Goal: Obtain resource: Obtain resource

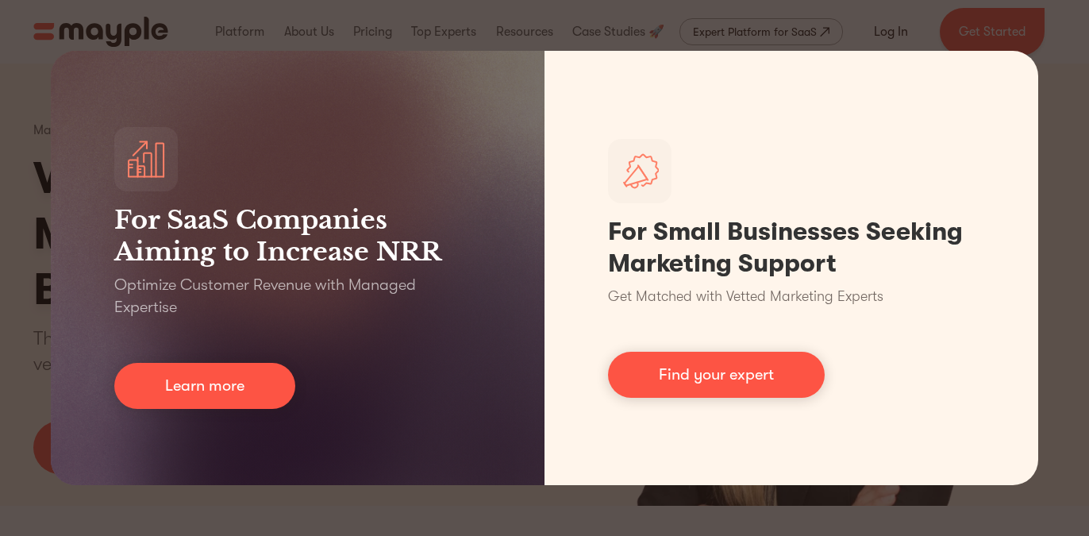
click at [1053, 48] on div "For SaaS Companies Aiming to Increase NRR Optimize Customer Revenue with Manage…" at bounding box center [544, 268] width 1089 height 536
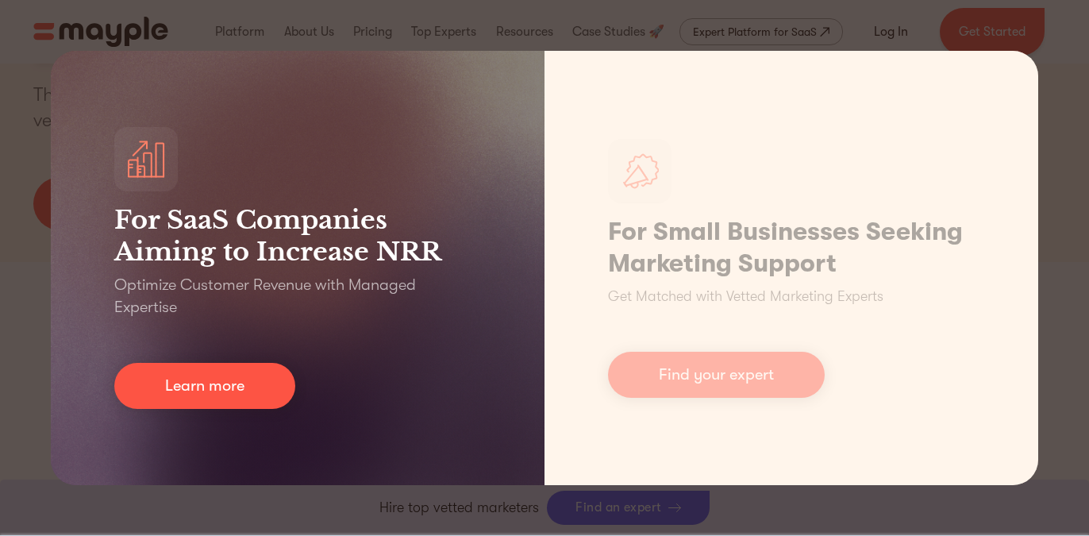
scroll to position [266, 0]
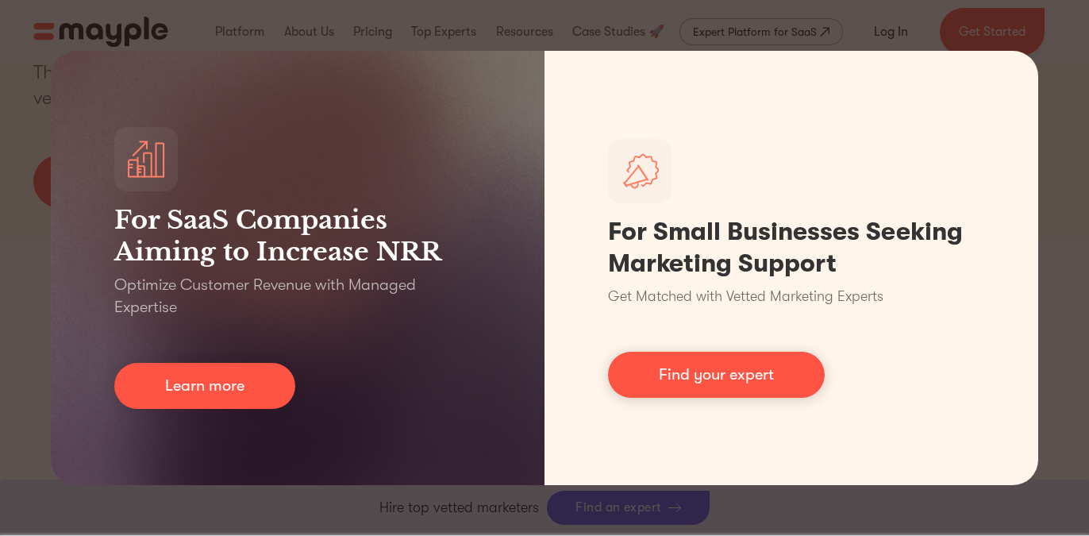
click at [471, 503] on div "For SaaS Companies Aiming to Increase NRR Optimize Customer Revenue with Manage…" at bounding box center [544, 268] width 1089 height 536
click at [486, 510] on div "For SaaS Companies Aiming to Increase NRR Optimize Customer Revenue with Manage…" at bounding box center [544, 268] width 1089 height 536
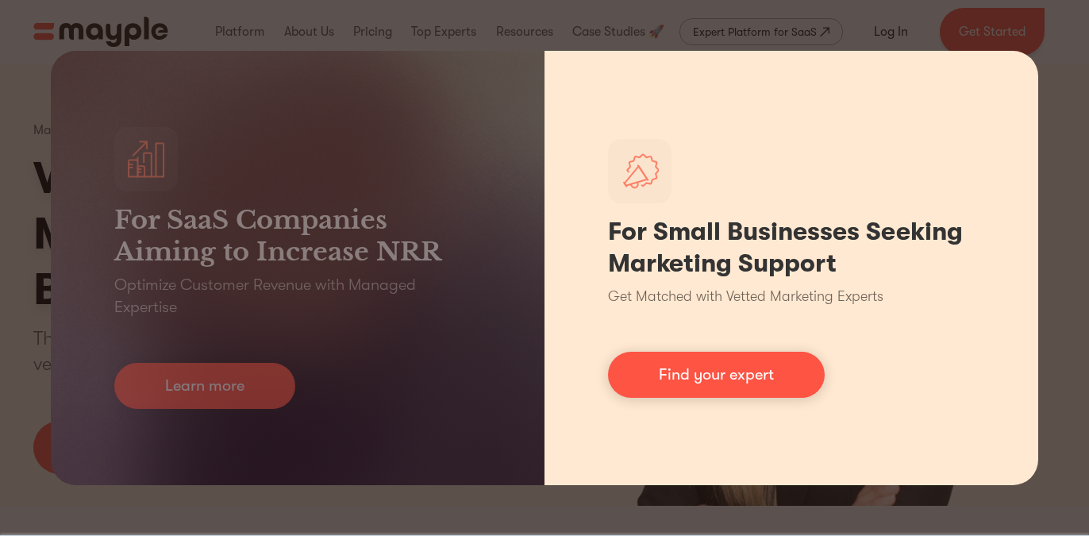
click at [675, 176] on div "For Small Businesses Seeking Marketing Support Get Matched with Vetted Marketin…" at bounding box center [791, 268] width 494 height 434
click at [606, 256] on div "For Small Businesses Seeking Marketing Support Get Matched with Vetted Marketin…" at bounding box center [791, 268] width 494 height 434
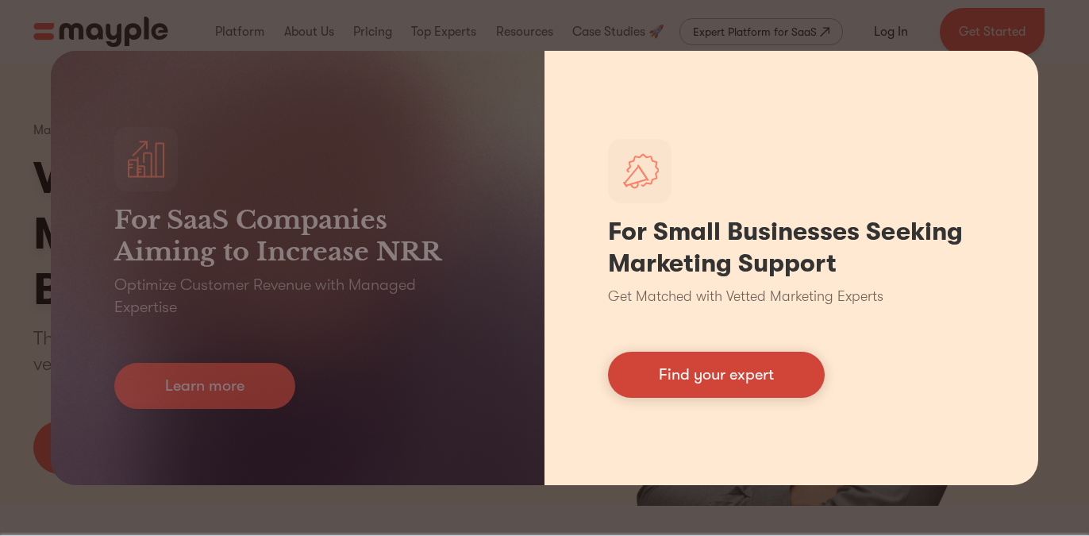
click at [728, 371] on link "Find your expert" at bounding box center [716, 375] width 217 height 46
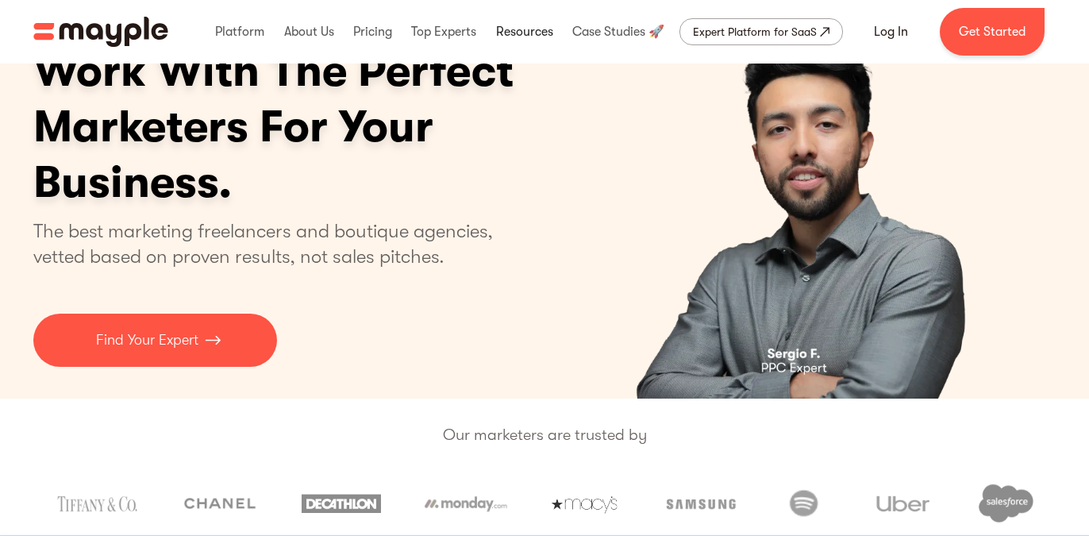
scroll to position [111, 0]
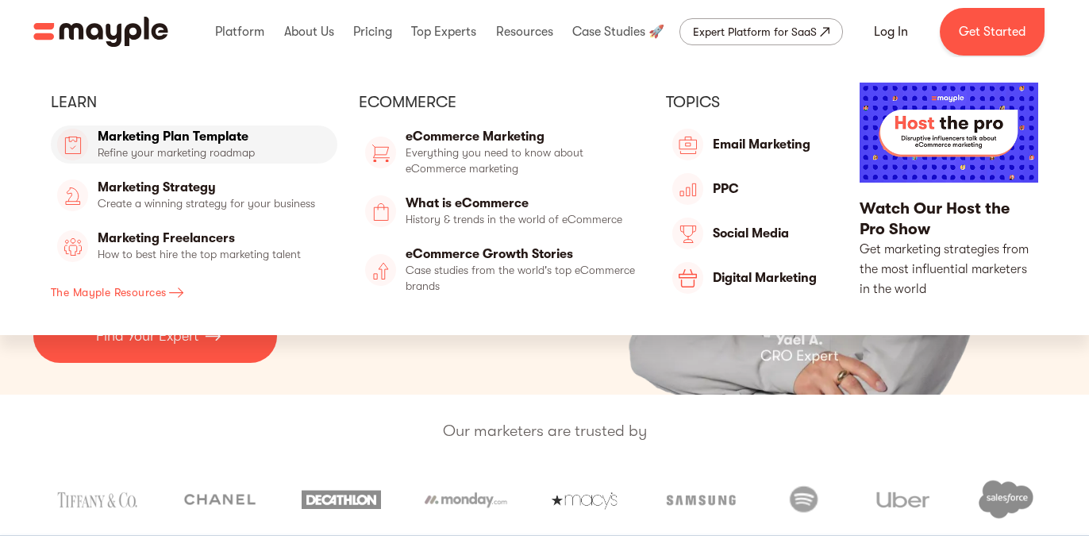
click at [229, 136] on link "Marketing Plan Template" at bounding box center [194, 144] width 286 height 38
